Goal: Information Seeking & Learning: Learn about a topic

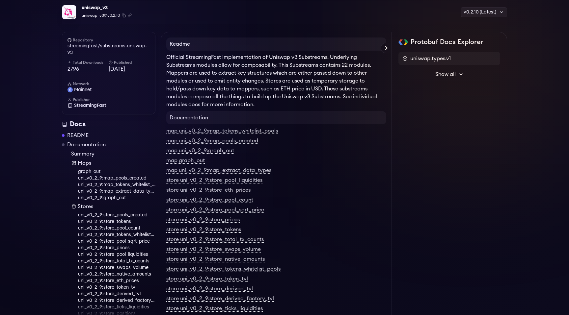
scroll to position [42, 0]
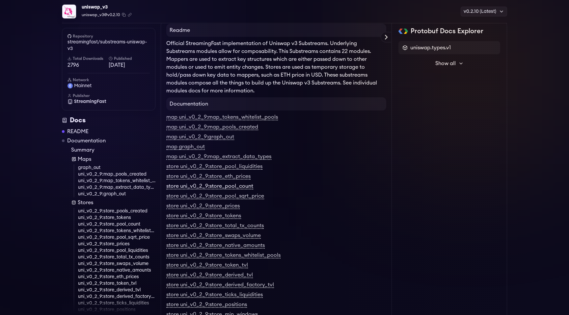
click at [243, 187] on link "store uni_v0_2_9:store_pool_count" at bounding box center [209, 187] width 87 height 6
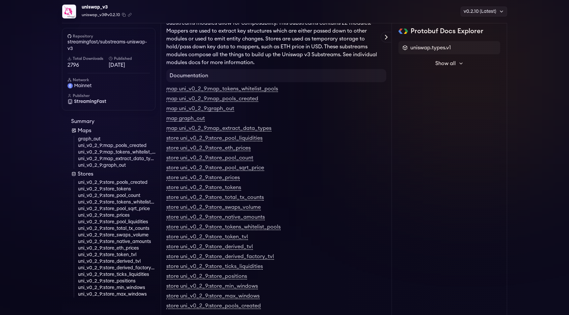
scroll to position [30, 0]
click at [137, 180] on link "uni_v0_2_9:store_pools_created" at bounding box center [116, 181] width 77 height 7
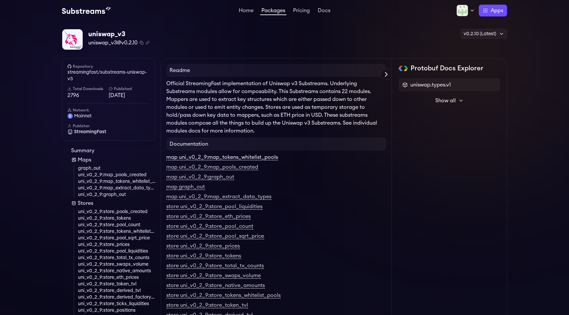
click at [250, 161] on link "map uni_v0_2_9:map_tokens_whitelist_pools" at bounding box center [222, 158] width 112 height 6
click at [463, 101] on button "Show all" at bounding box center [449, 100] width 102 height 13
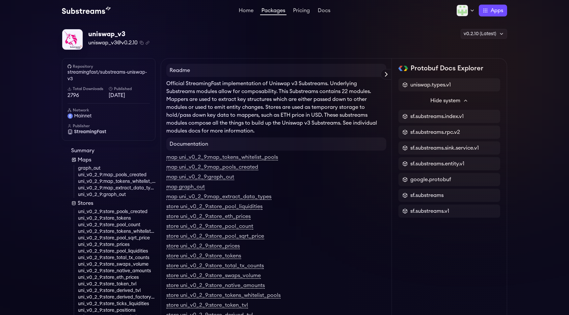
click at [465, 99] on icon at bounding box center [465, 100] width 5 height 5
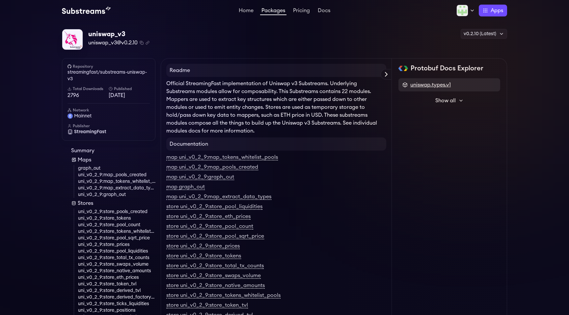
click at [437, 87] on span "uniswap.types.v1" at bounding box center [430, 85] width 40 height 8
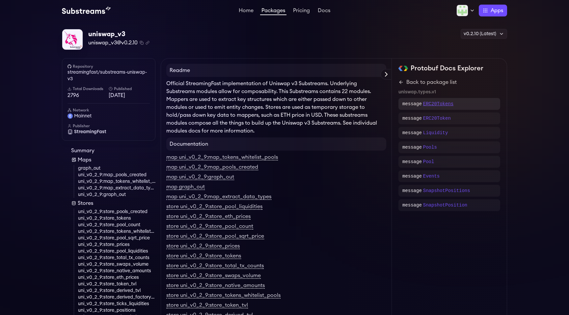
click at [436, 104] on p "ERC20Tokens" at bounding box center [438, 104] width 30 height 7
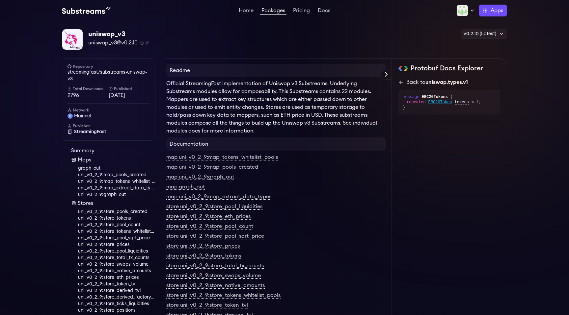
click at [416, 81] on div "Back to uniswap.types.v1" at bounding box center [437, 82] width 62 height 8
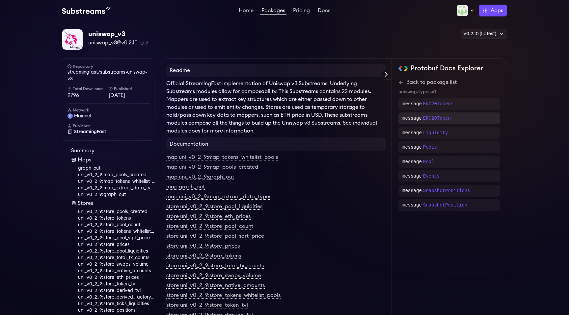
click at [424, 116] on p "ERC20Token" at bounding box center [437, 118] width 28 height 7
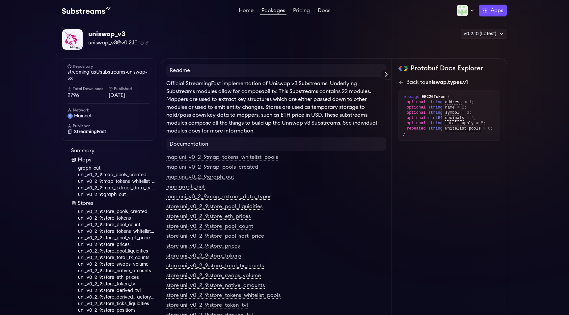
click at [404, 80] on link "Back to uniswap.types.v1" at bounding box center [449, 82] width 102 height 8
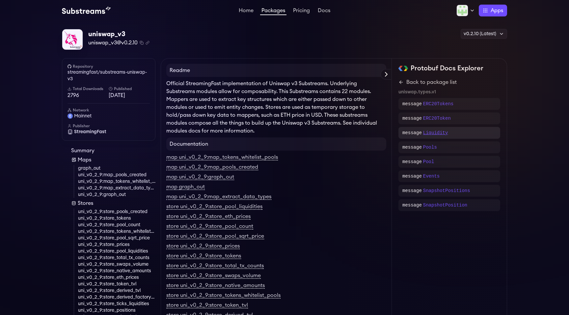
click at [447, 130] on p "Liquidity" at bounding box center [435, 133] width 25 height 7
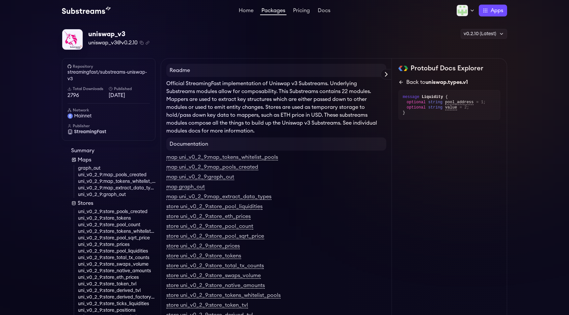
click at [443, 82] on span "uniswap.types.v1" at bounding box center [446, 82] width 42 height 5
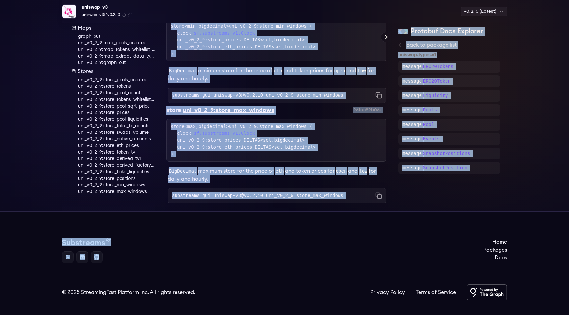
scroll to position [2917, 0]
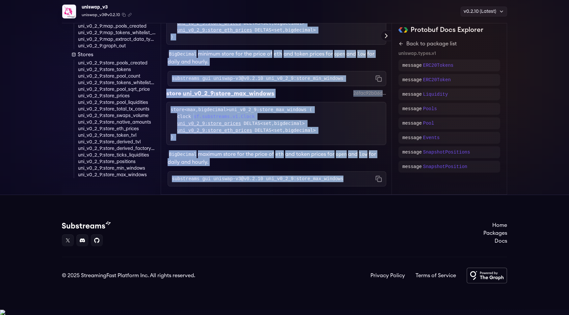
drag, startPoint x: 170, startPoint y: 89, endPoint x: 343, endPoint y: 185, distance: 198.9
copy div "Modules Maps map graph_out 055e485627bcc1f8fb4cd8093de54665c8cedc33 map graph_o…"
